Goal: Book appointment/travel/reservation

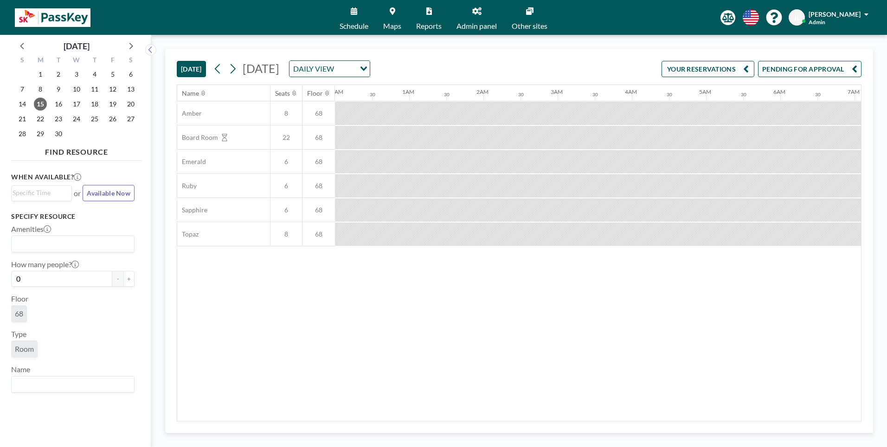
scroll to position [0, 743]
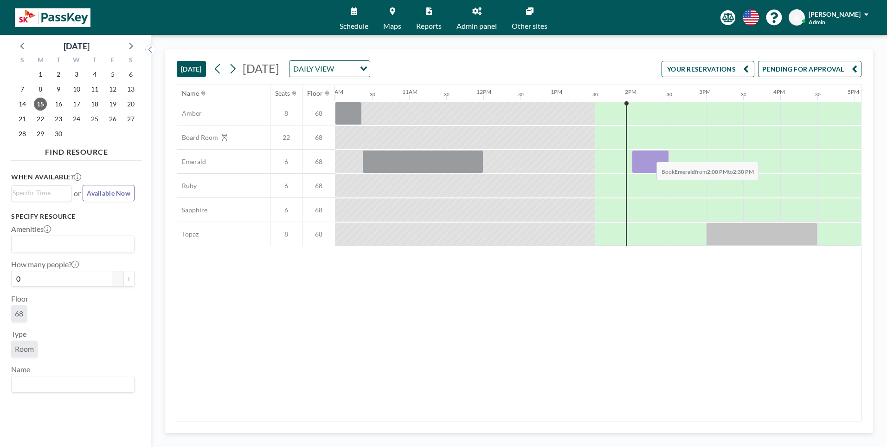
click at [649, 155] on div at bounding box center [650, 161] width 37 height 23
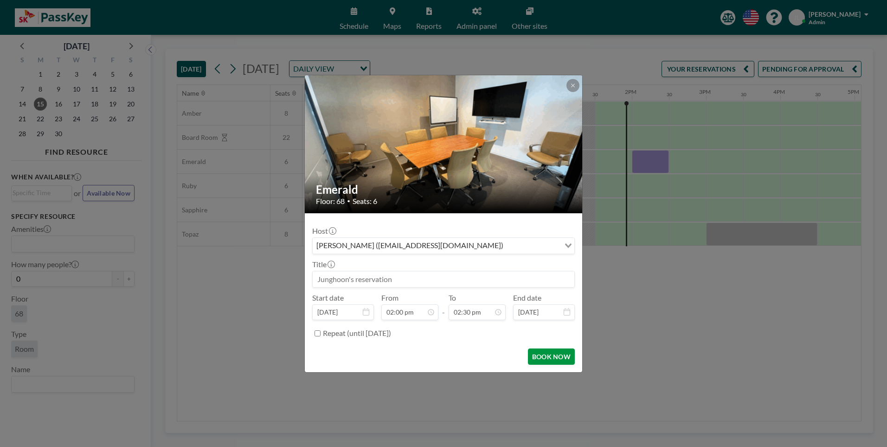
click at [559, 356] on button "BOOK NOW" at bounding box center [551, 356] width 47 height 16
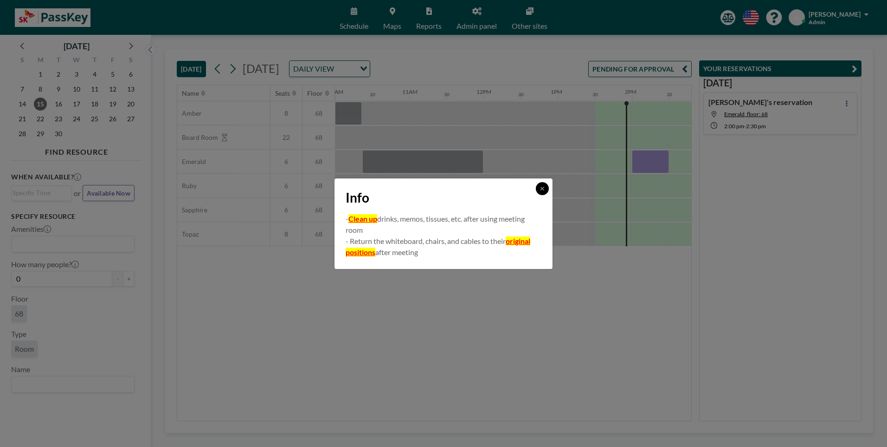
click at [542, 185] on button at bounding box center [542, 188] width 13 height 13
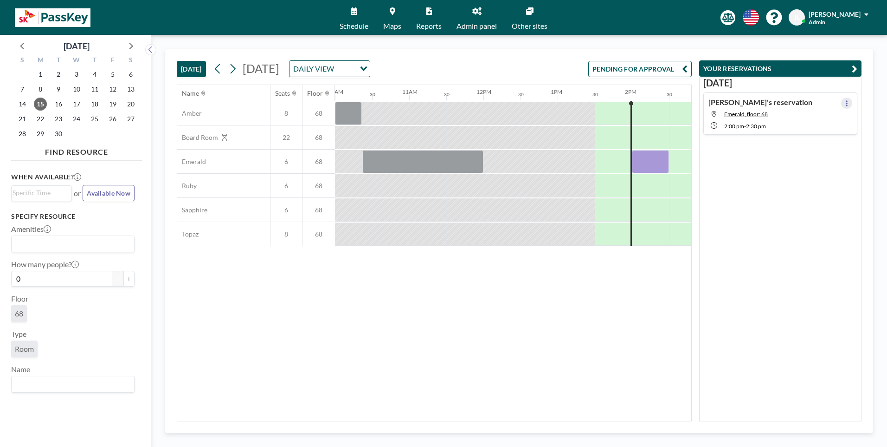
click at [845, 104] on icon at bounding box center [847, 103] width 4 height 6
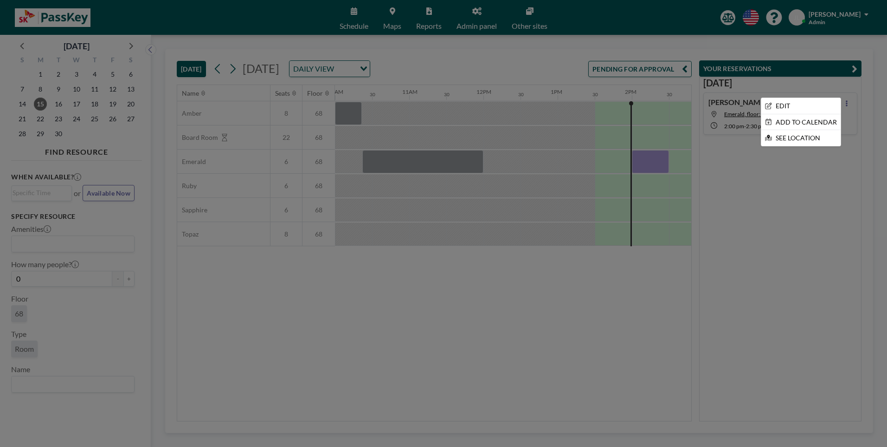
click at [590, 291] on div at bounding box center [443, 223] width 887 height 447
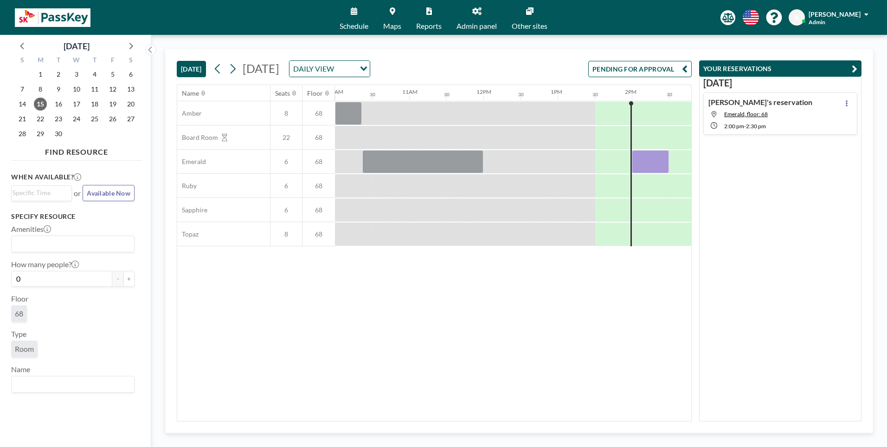
drag, startPoint x: 599, startPoint y: 362, endPoint x: 602, endPoint y: 339, distance: 23.3
click at [599, 355] on div "Name Seats Floor 12AM 30 1AM 30 2AM 30 3AM 30 4AM 30 5AM 30 6AM 30 7AM 30 8AM 3…" at bounding box center [434, 253] width 514 height 336
drag, startPoint x: 72, startPoint y: 23, endPoint x: 81, endPoint y: 23, distance: 8.4
click at [73, 23] on img at bounding box center [53, 17] width 76 height 19
click at [388, 22] on span "Maps" at bounding box center [392, 25] width 18 height 7
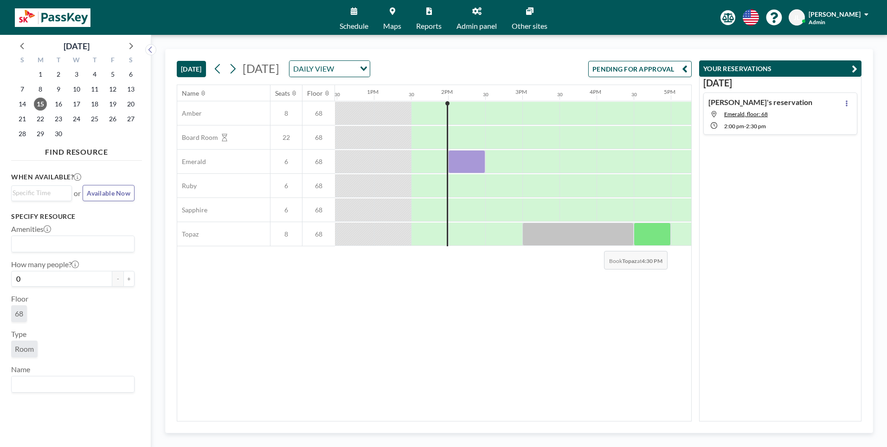
scroll to position [0, 965]
